Goal: Task Accomplishment & Management: Manage account settings

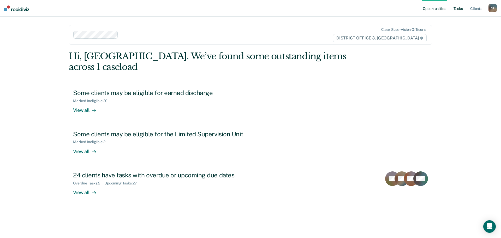
click at [462, 9] on link "Tasks" at bounding box center [458, 8] width 11 height 17
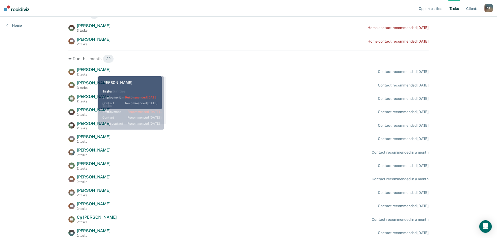
scroll to position [78, 0]
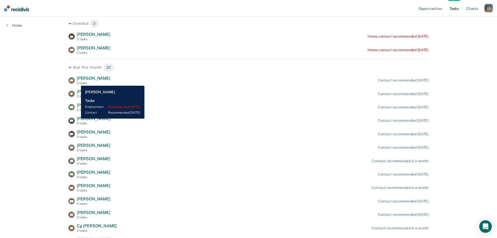
drag, startPoint x: 77, startPoint y: 82, endPoint x: 241, endPoint y: 83, distance: 163.7
click at [238, 83] on div "HA [PERSON_NAME] 2 tasks Contact recommended [DATE]" at bounding box center [248, 80] width 360 height 9
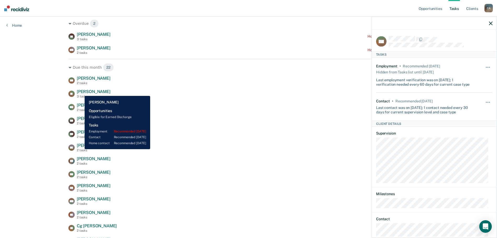
click at [81, 92] on span "[PERSON_NAME]" at bounding box center [94, 91] width 34 height 5
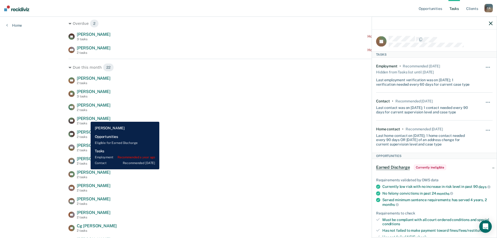
click at [87, 118] on span "[PERSON_NAME]" at bounding box center [94, 118] width 34 height 5
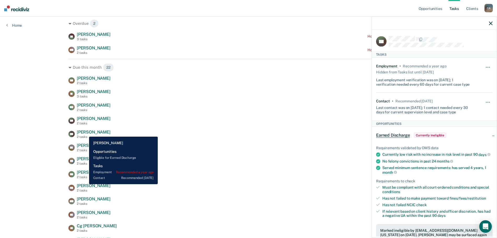
click at [85, 133] on span "[PERSON_NAME]" at bounding box center [94, 132] width 34 height 5
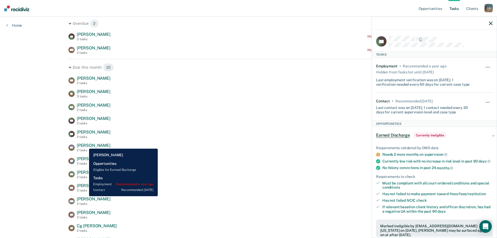
click at [85, 145] on span "[PERSON_NAME]" at bounding box center [94, 145] width 34 height 5
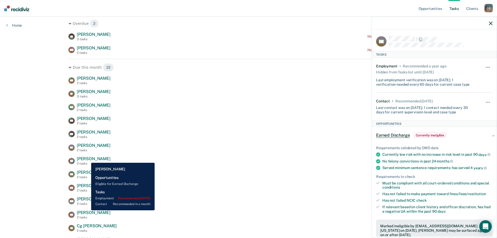
click at [87, 159] on span "[PERSON_NAME]" at bounding box center [94, 158] width 34 height 5
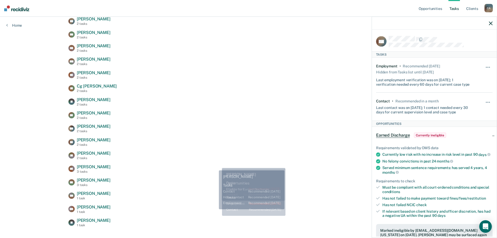
scroll to position [228, 0]
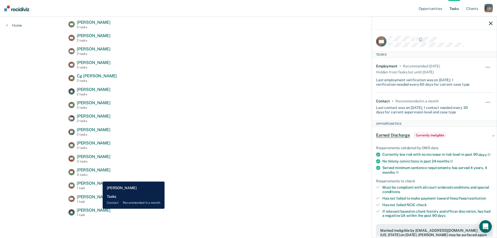
click at [99, 209] on span "[PERSON_NAME]" at bounding box center [94, 210] width 34 height 5
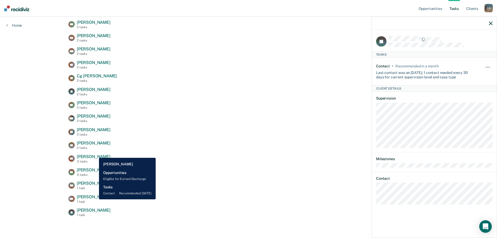
click at [95, 199] on span "[PERSON_NAME]" at bounding box center [94, 196] width 34 height 5
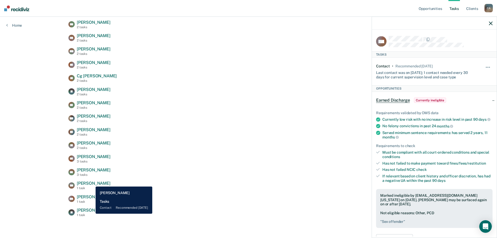
click at [92, 183] on span "[PERSON_NAME]" at bounding box center [94, 183] width 34 height 5
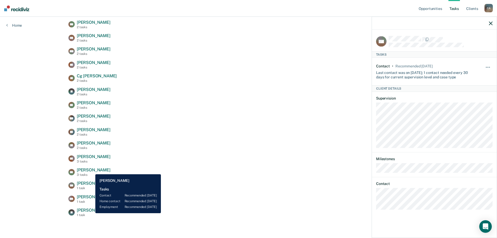
click at [91, 170] on span "[PERSON_NAME]" at bounding box center [94, 169] width 34 height 5
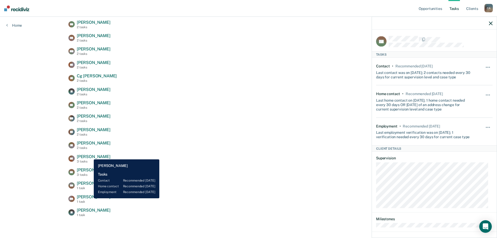
click at [90, 155] on span "[PERSON_NAME]" at bounding box center [94, 156] width 34 height 5
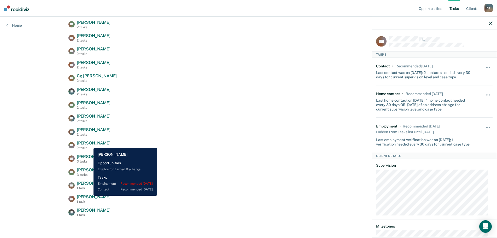
click at [90, 144] on span "[PERSON_NAME]" at bounding box center [94, 142] width 34 height 5
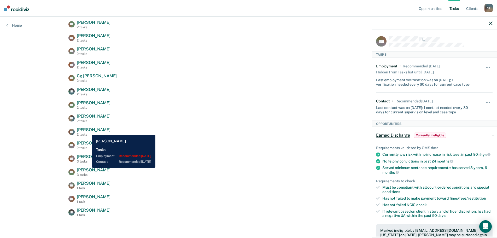
click at [88, 131] on span "[PERSON_NAME]" at bounding box center [94, 129] width 34 height 5
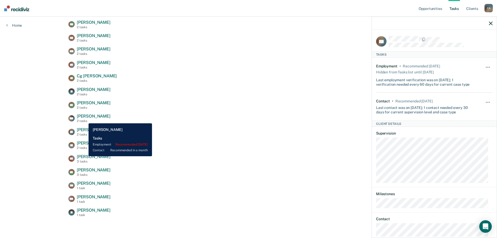
click at [85, 119] on div "2 tasks" at bounding box center [94, 121] width 34 height 4
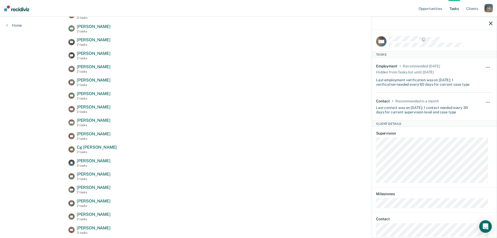
scroll to position [150, 0]
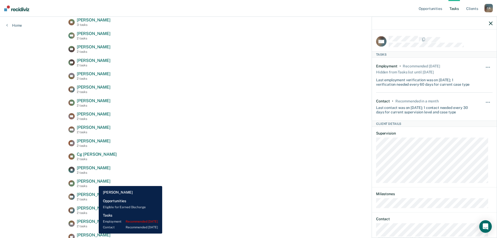
click at [95, 182] on span "[PERSON_NAME]" at bounding box center [94, 181] width 34 height 5
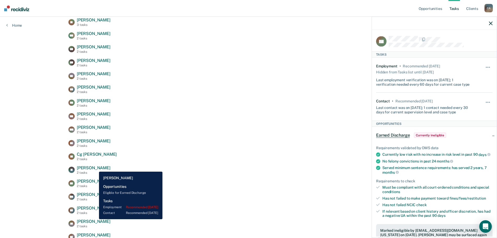
click at [95, 168] on span "[PERSON_NAME]" at bounding box center [94, 167] width 34 height 5
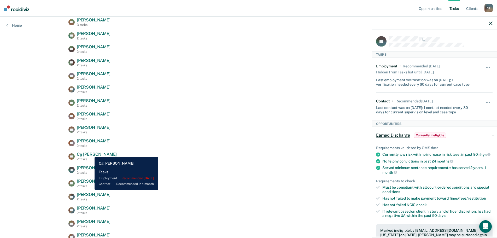
click at [91, 153] on span "Cg [PERSON_NAME]" at bounding box center [97, 154] width 40 height 5
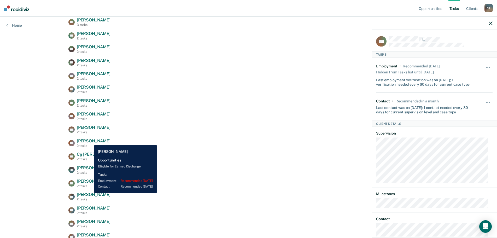
click at [90, 141] on span "[PERSON_NAME]" at bounding box center [94, 140] width 34 height 5
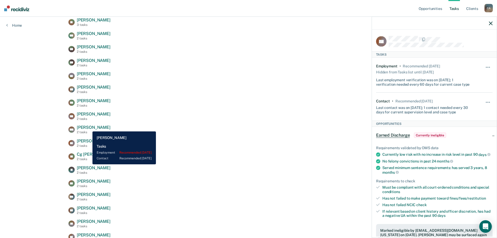
click at [89, 127] on span "[PERSON_NAME]" at bounding box center [94, 127] width 34 height 5
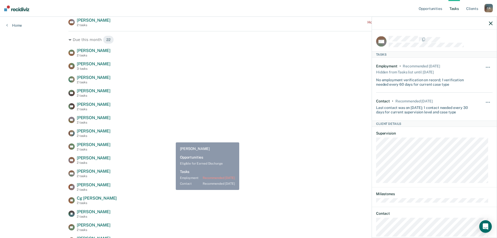
scroll to position [98, 0]
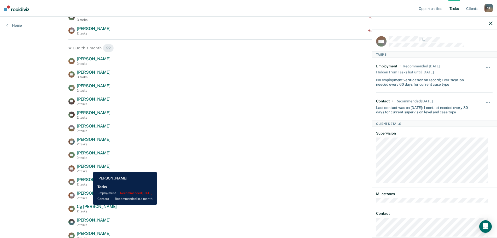
click at [89, 168] on span "[PERSON_NAME]" at bounding box center [94, 166] width 34 height 5
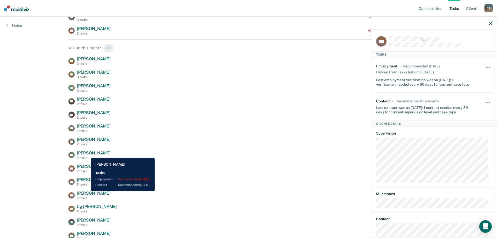
click at [87, 154] on span "[PERSON_NAME]" at bounding box center [94, 152] width 34 height 5
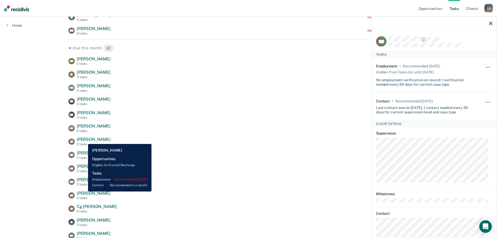
click at [84, 140] on span "[PERSON_NAME]" at bounding box center [94, 139] width 34 height 5
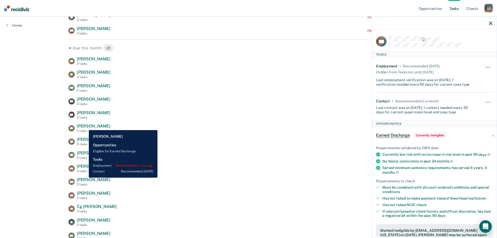
click at [85, 126] on span "[PERSON_NAME]" at bounding box center [94, 126] width 34 height 5
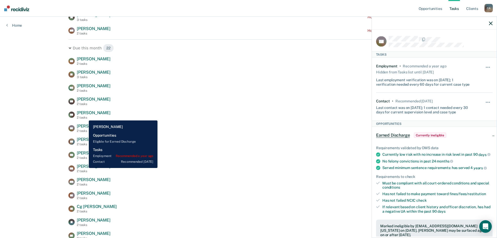
click at [85, 116] on div "2 tasks" at bounding box center [94, 118] width 34 height 4
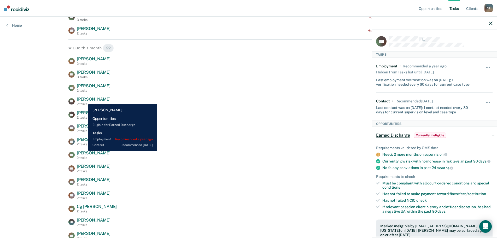
click at [84, 100] on span "[PERSON_NAME]" at bounding box center [94, 99] width 34 height 5
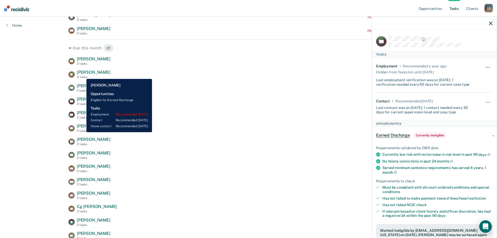
click at [83, 75] on span "[PERSON_NAME]" at bounding box center [94, 72] width 34 height 5
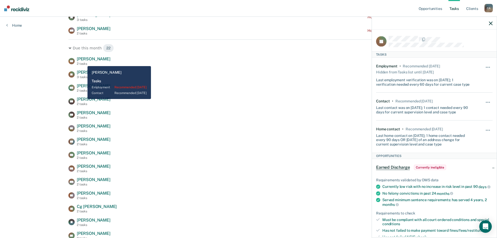
click at [84, 62] on div "2 tasks" at bounding box center [94, 64] width 34 height 4
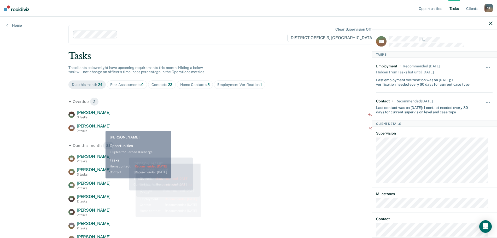
scroll to position [0, 0]
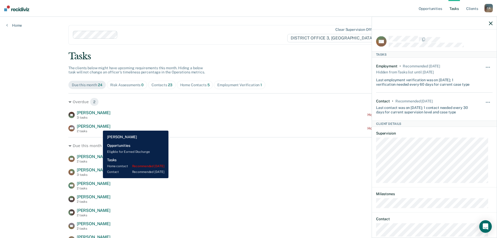
click at [99, 127] on span "[PERSON_NAME]" at bounding box center [94, 126] width 34 height 5
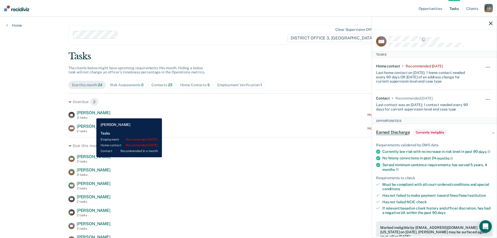
click at [92, 114] on span "[PERSON_NAME]" at bounding box center [94, 112] width 34 height 5
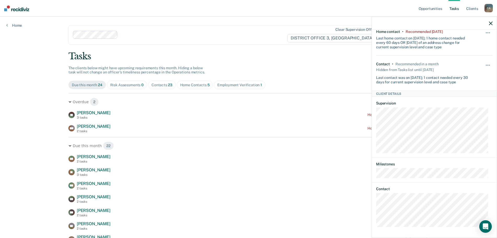
click at [490, 22] on icon "button" at bounding box center [491, 23] width 4 height 4
